Goal: Task Accomplishment & Management: Manage account settings

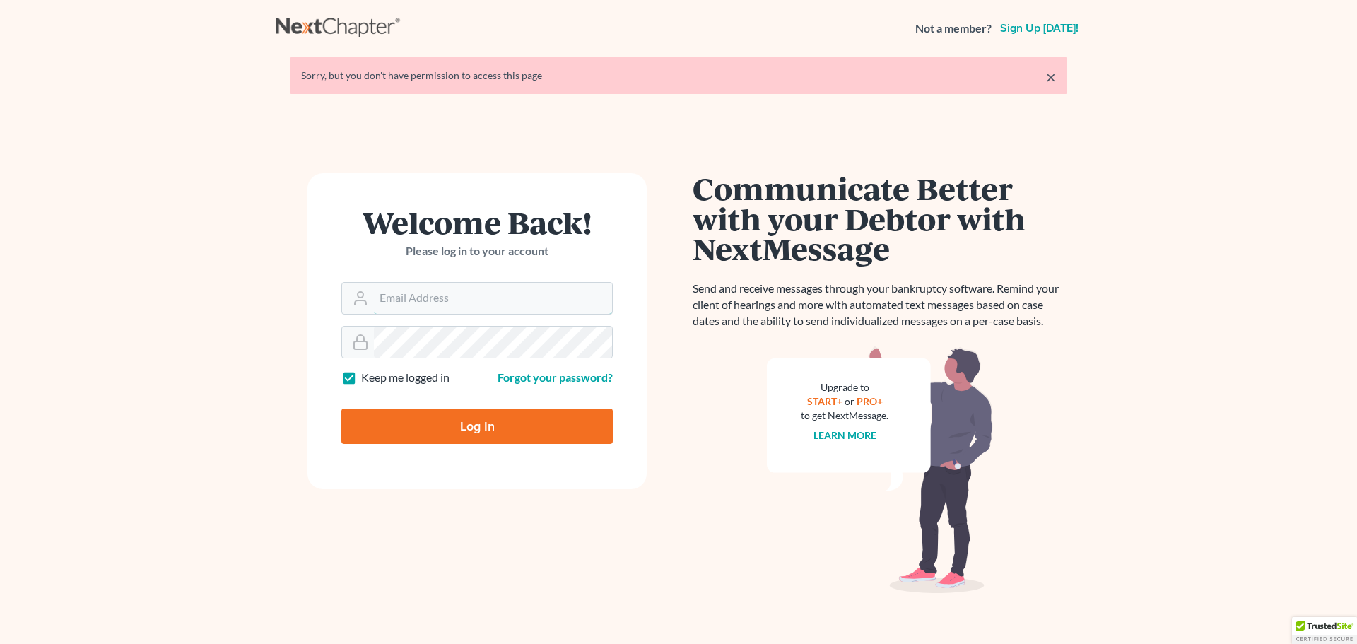
type input "[EMAIL_ADDRESS][DOMAIN_NAME]"
click at [504, 430] on input "Log In" at bounding box center [476, 426] width 271 height 35
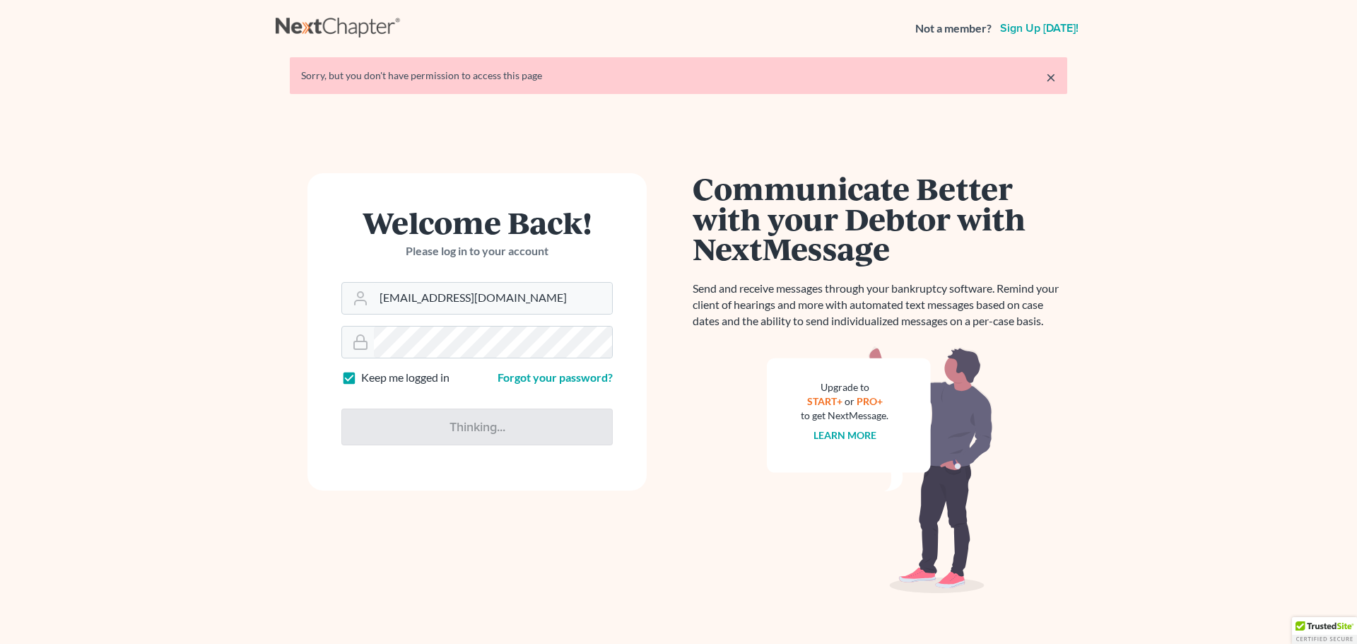
type input "Thinking..."
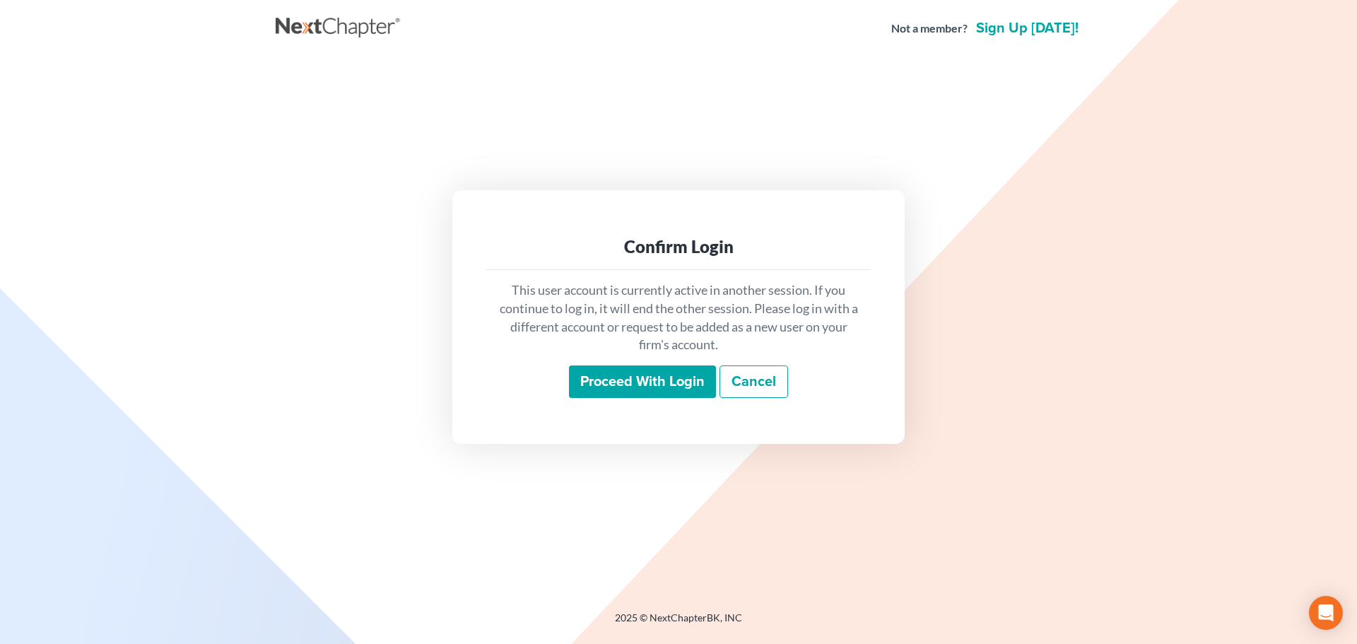
click at [630, 375] on input "Proceed with login" at bounding box center [642, 381] width 147 height 33
